Goal: Find specific page/section: Find specific page/section

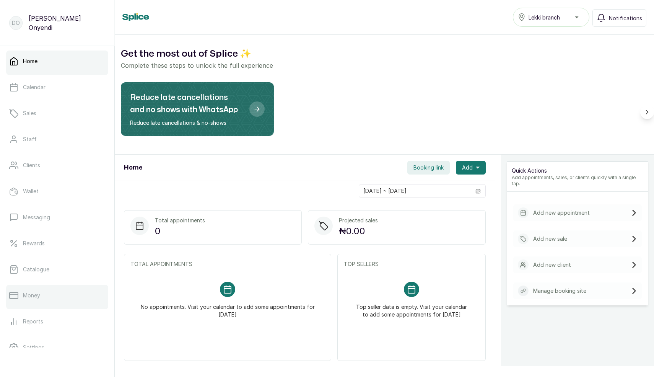
click at [23, 294] on p "Money" at bounding box center [31, 296] width 17 height 8
click at [29, 295] on p "Money" at bounding box center [31, 296] width 17 height 8
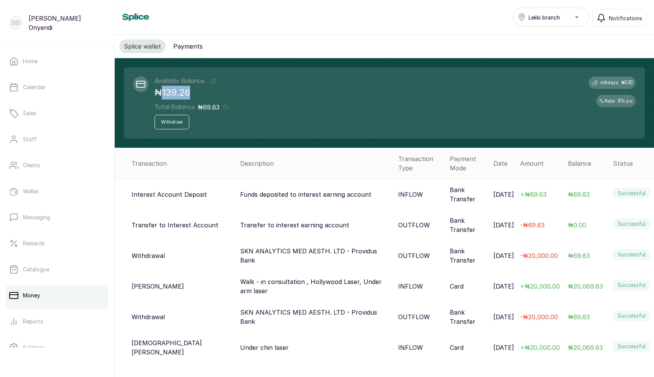
drag, startPoint x: 163, startPoint y: 94, endPoint x: 191, endPoint y: 92, distance: 27.3
click at [191, 92] on p "₦139.26" at bounding box center [192, 93] width 74 height 14
